Goal: Task Accomplishment & Management: Manage account settings

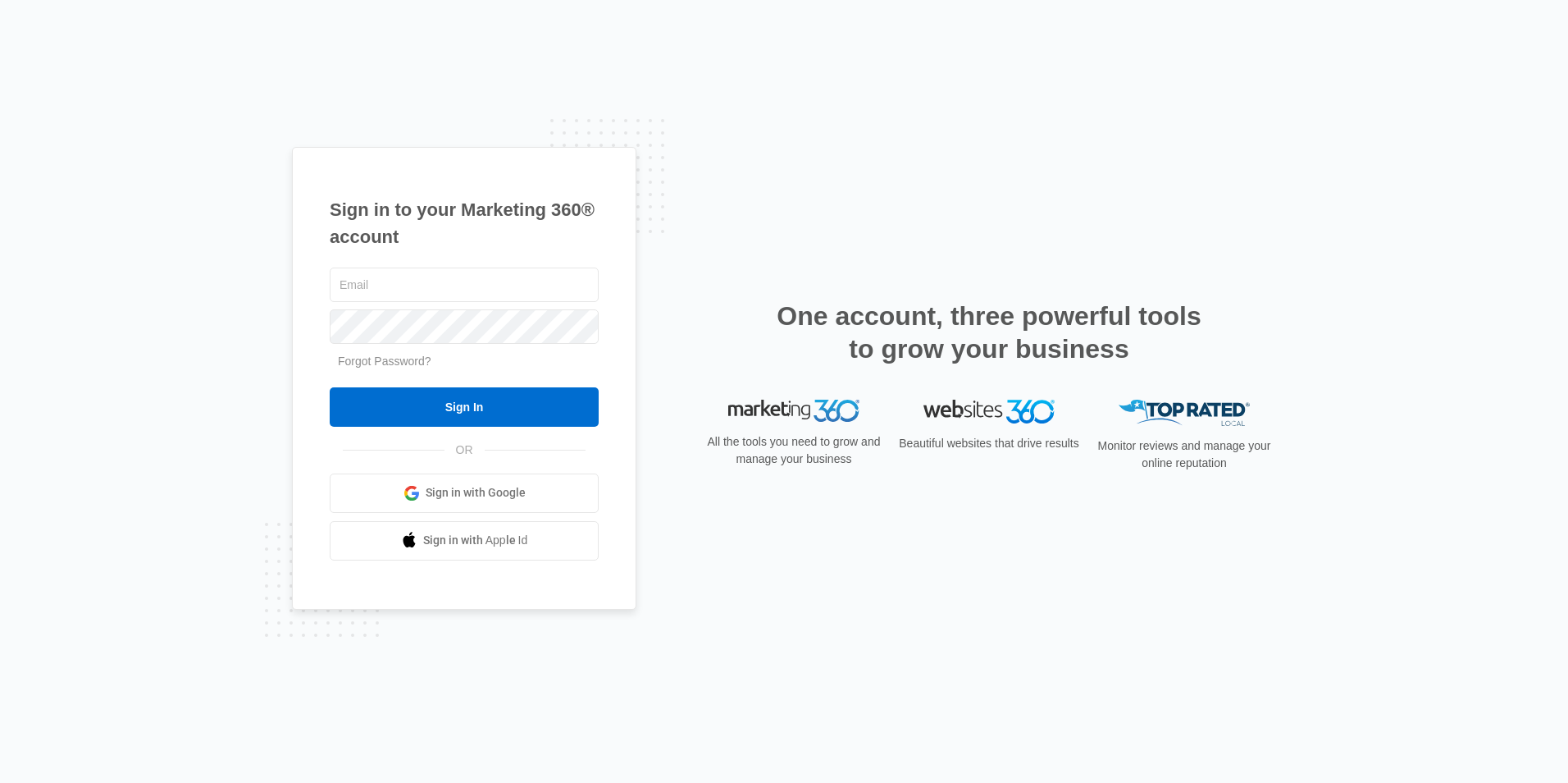
type input "[EMAIL_ADDRESS][DOMAIN_NAME]"
click at [437, 385] on form "[EMAIL_ADDRESS][DOMAIN_NAME] Forgot Password? Sign In" at bounding box center [464, 345] width 269 height 162
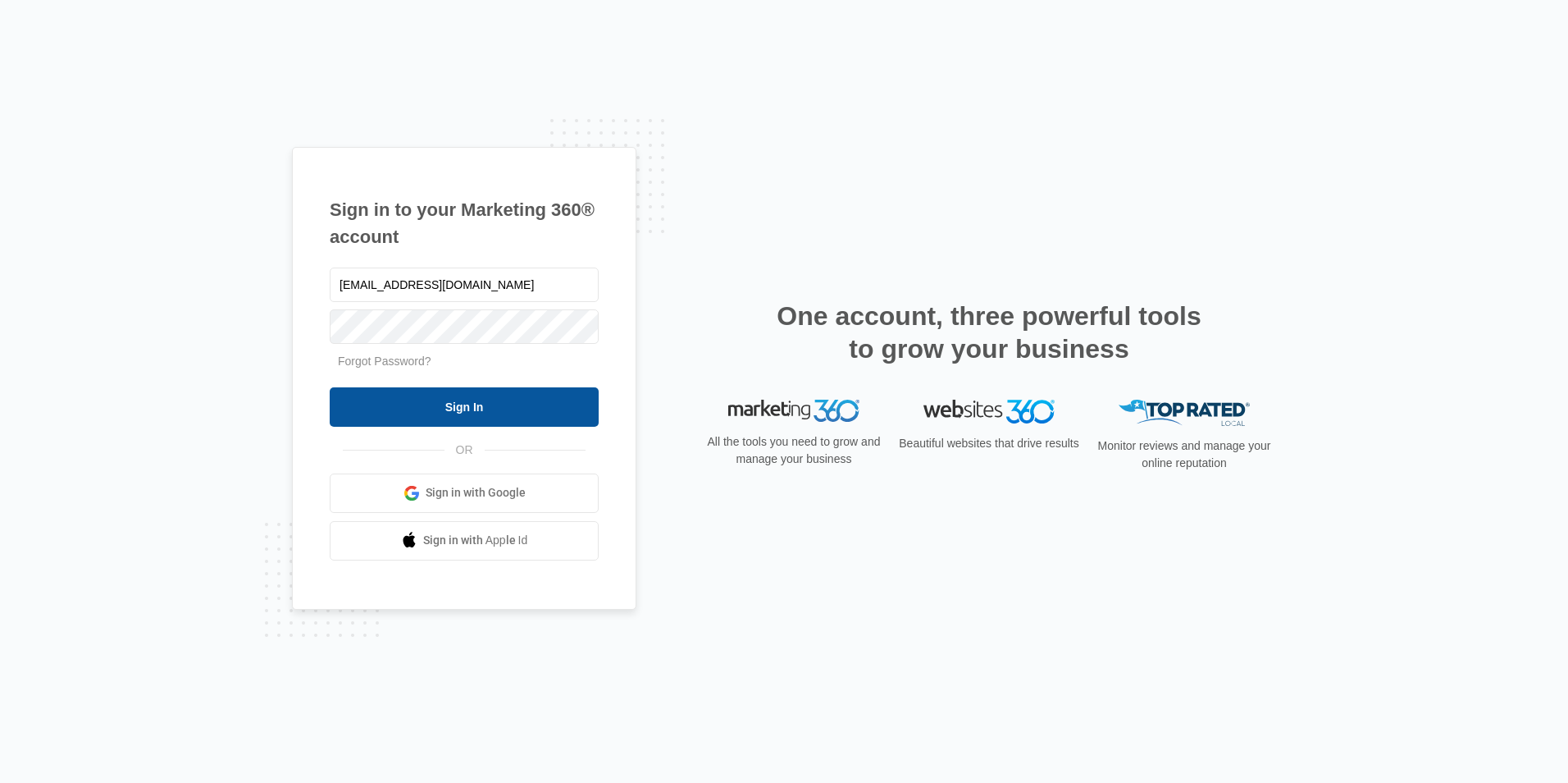
click at [444, 410] on input "Sign In" at bounding box center [464, 407] width 269 height 39
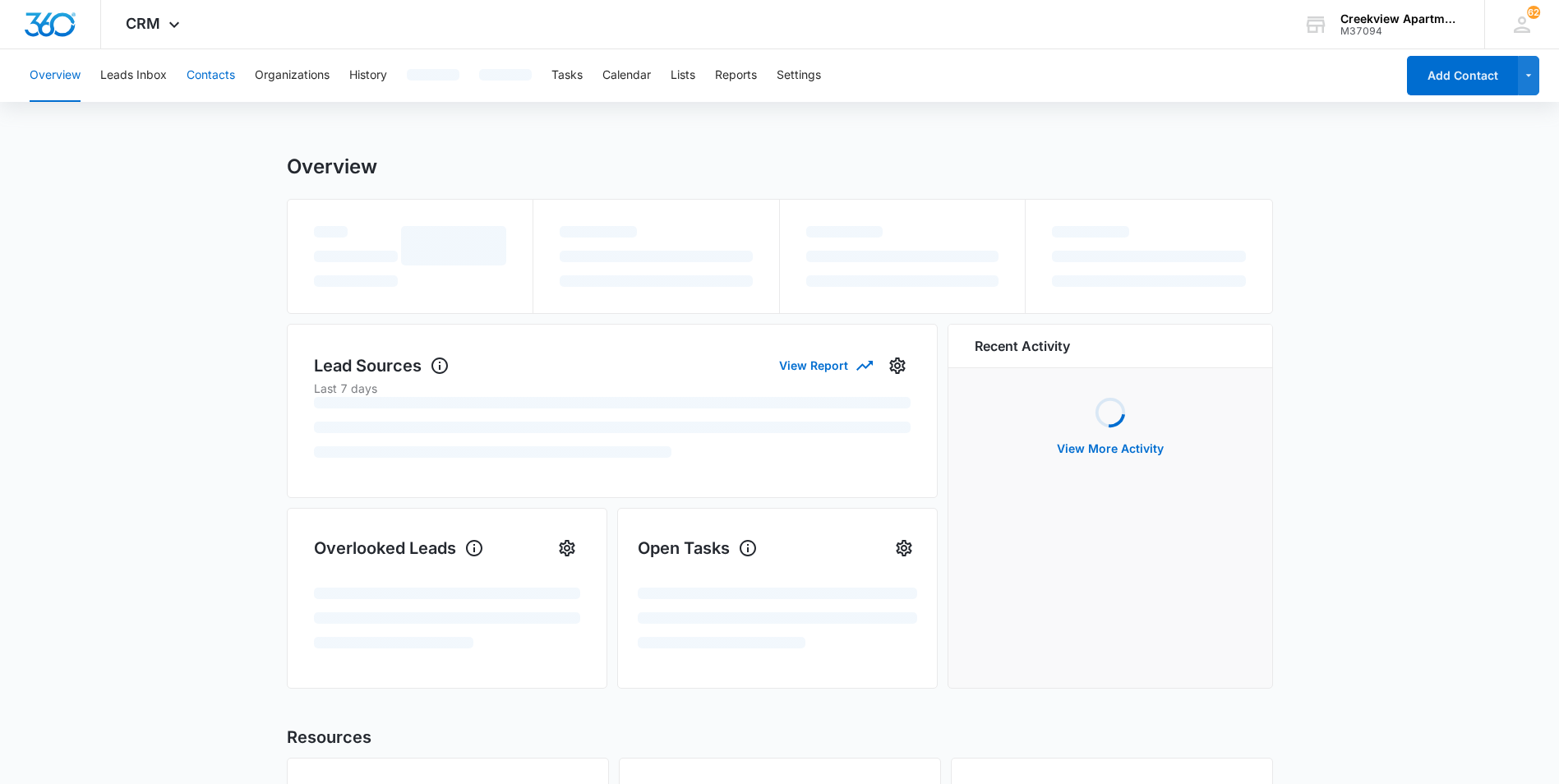
click at [214, 70] on button "Contacts" at bounding box center [211, 76] width 49 height 53
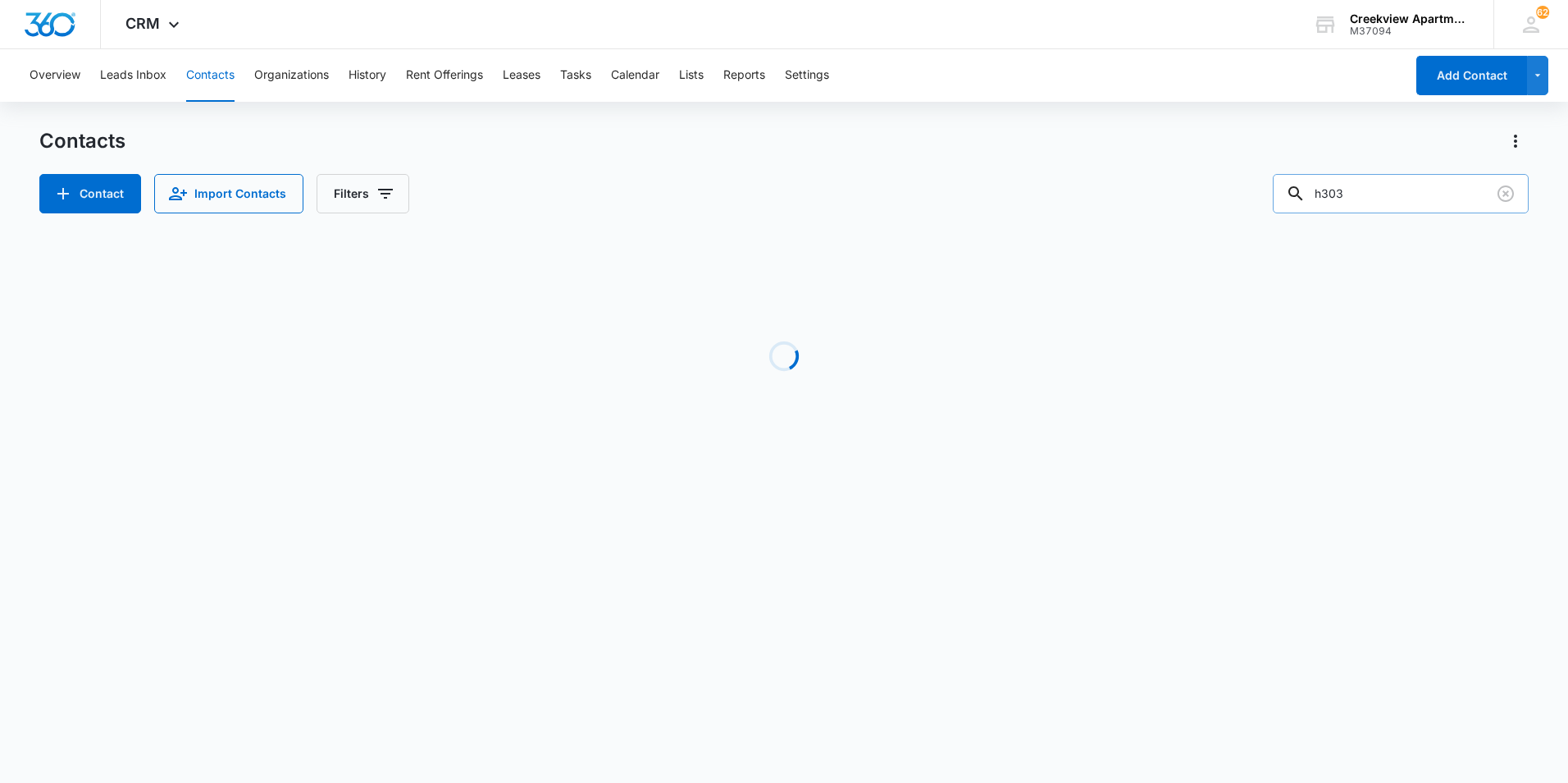
drag, startPoint x: 1374, startPoint y: 173, endPoint x: 1301, endPoint y: 178, distance: 73.2
click at [1301, 178] on div "Contacts Contact Import Contacts Filters h303" at bounding box center [784, 171] width 1489 height 85
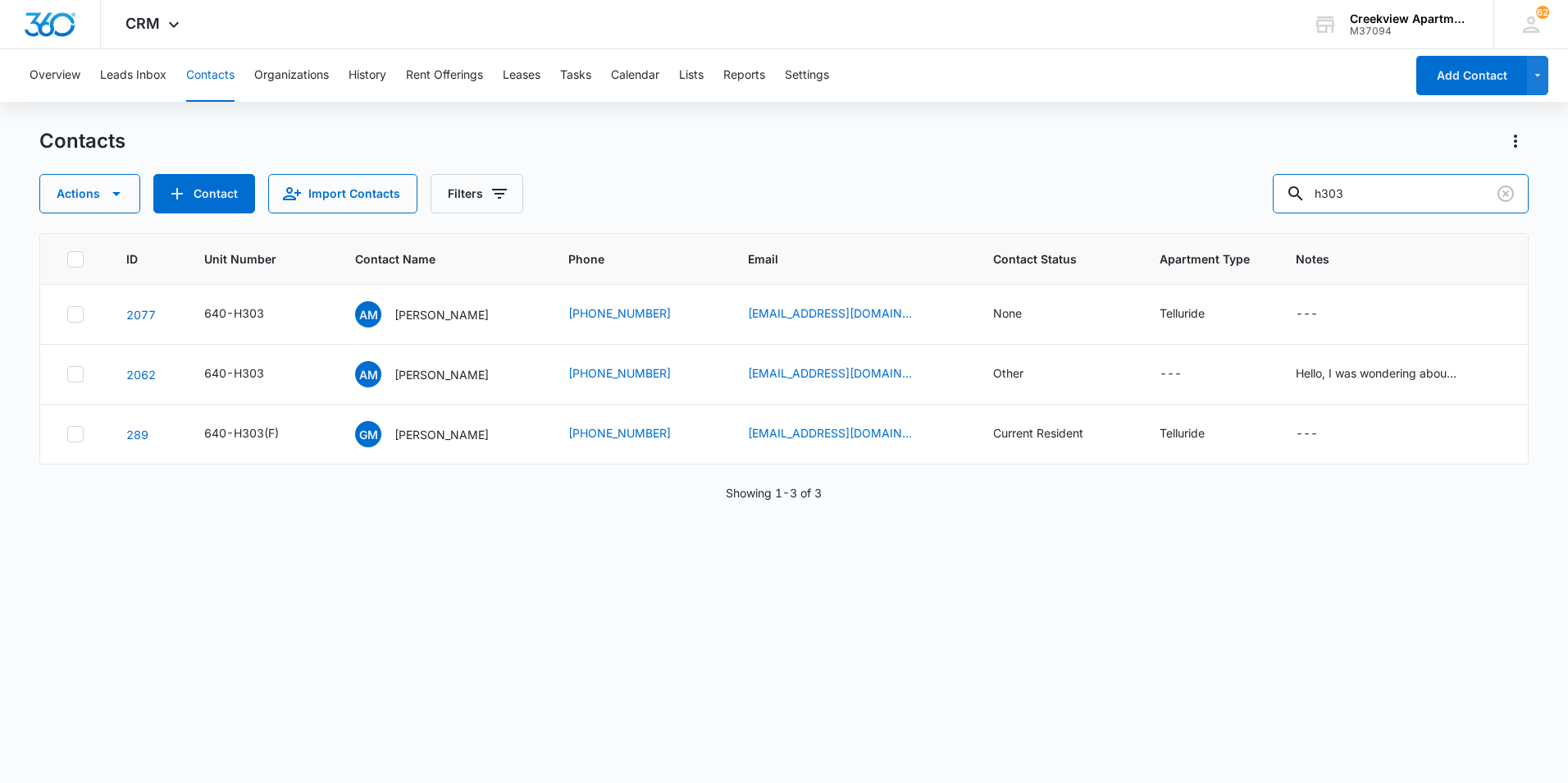
drag, startPoint x: 1384, startPoint y: 181, endPoint x: 1267, endPoint y: 188, distance: 117.2
click at [1267, 188] on div "Actions Contact Import Contacts Filters h303" at bounding box center [784, 194] width 1489 height 39
type input "p101"
